Goal: Task Accomplishment & Management: Complete application form

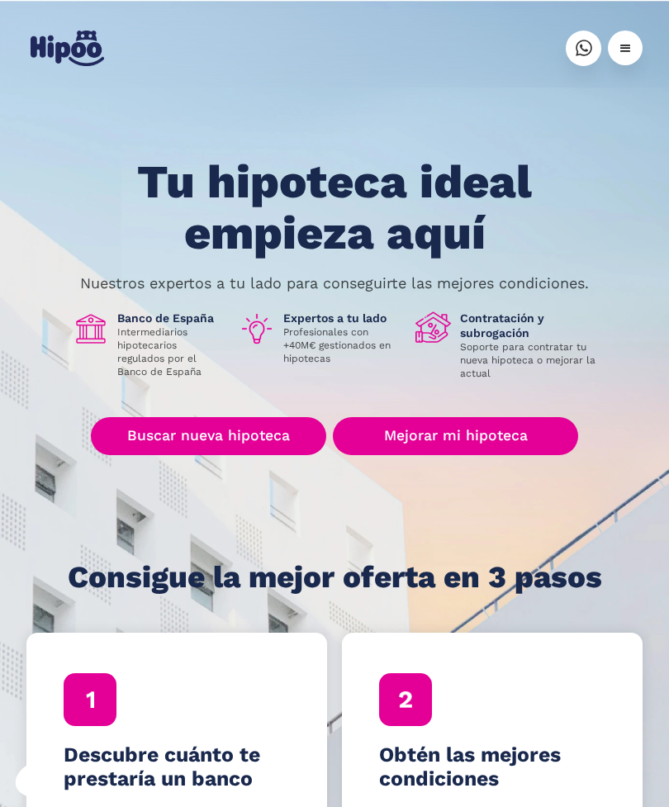
click at [267, 435] on link "Buscar nueva hipoteca" at bounding box center [208, 436] width 235 height 38
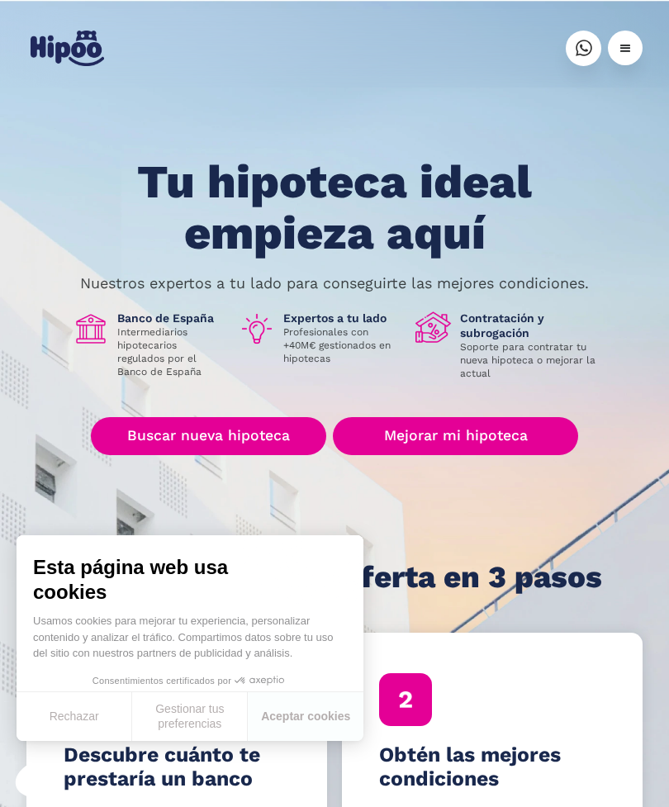
click at [315, 720] on button "Aceptar cookies" at bounding box center [306, 716] width 116 height 49
click at [257, 431] on link "Buscar nueva hipoteca" at bounding box center [208, 436] width 235 height 38
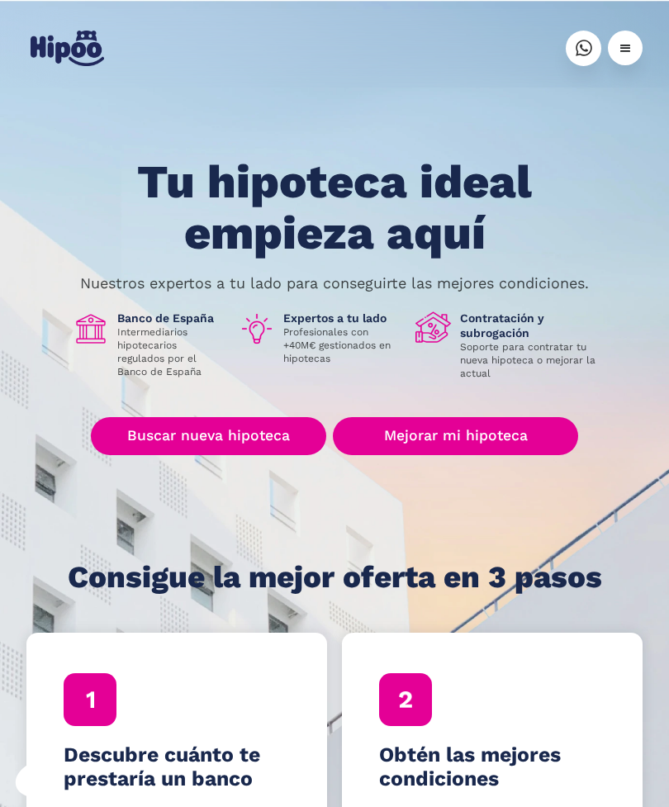
click at [237, 435] on link "Buscar nueva hipoteca" at bounding box center [208, 436] width 235 height 38
